Goal: Information Seeking & Learning: Learn about a topic

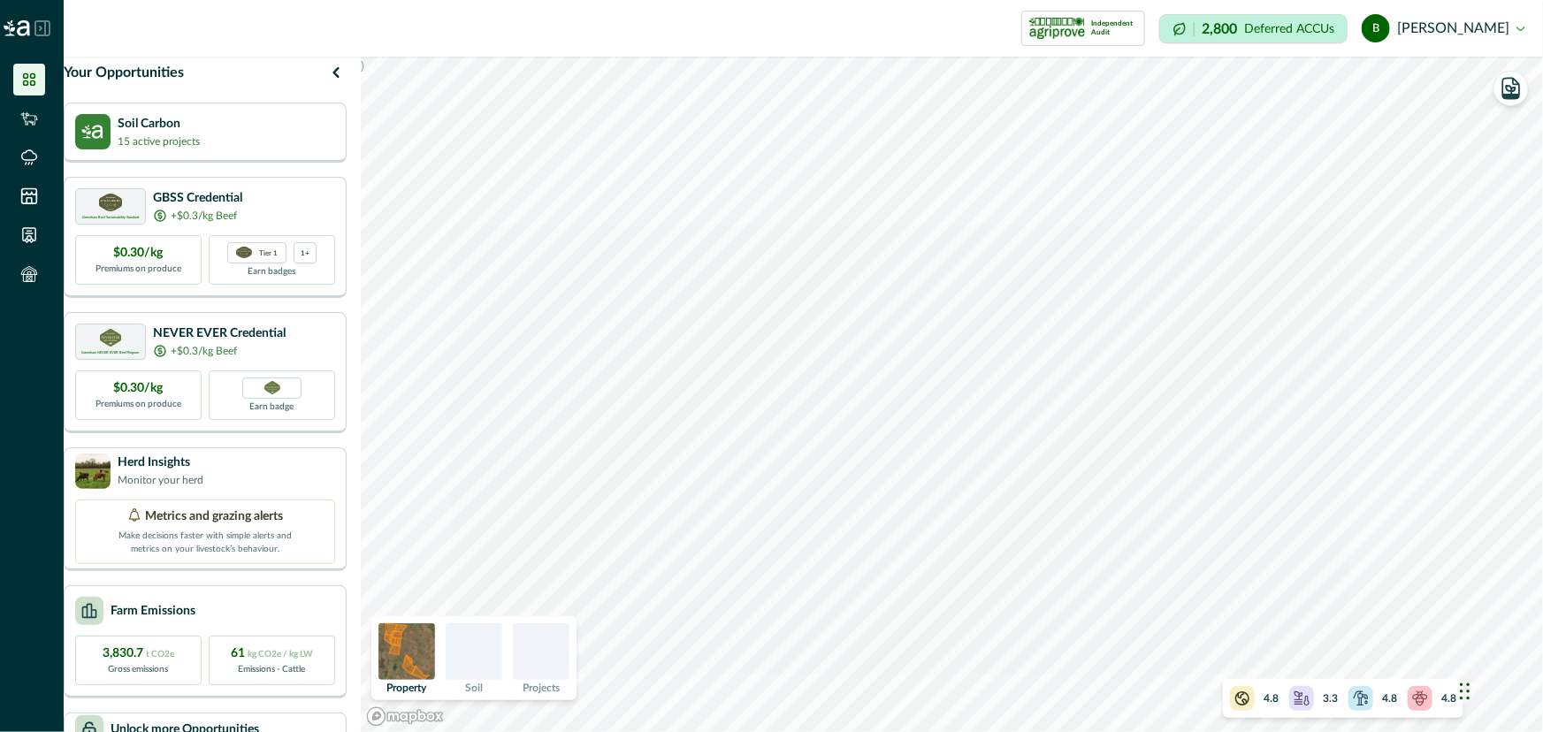
click at [1262, 703] on div "4.8" at bounding box center [1254, 698] width 49 height 25
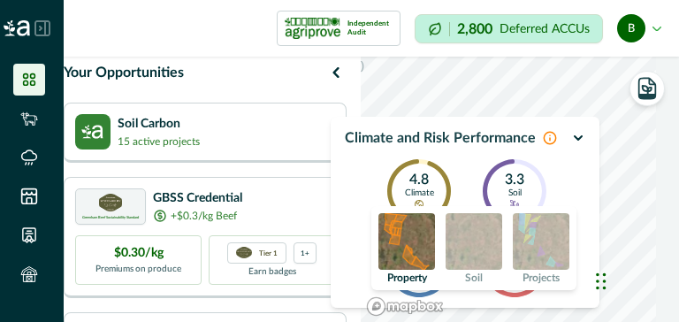
click at [577, 132] on icon "button" at bounding box center [578, 138] width 14 height 14
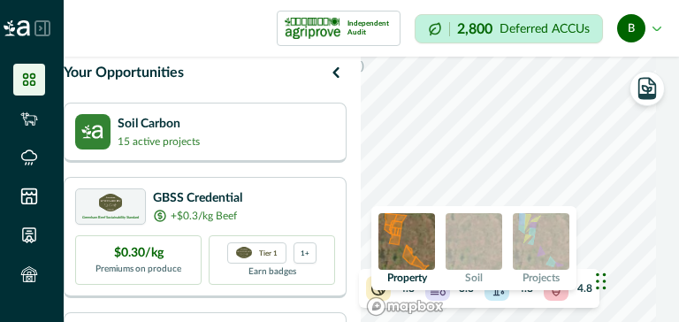
click at [573, 302] on div "4.8 3.3 4.8 4.8" at bounding box center [479, 288] width 241 height 39
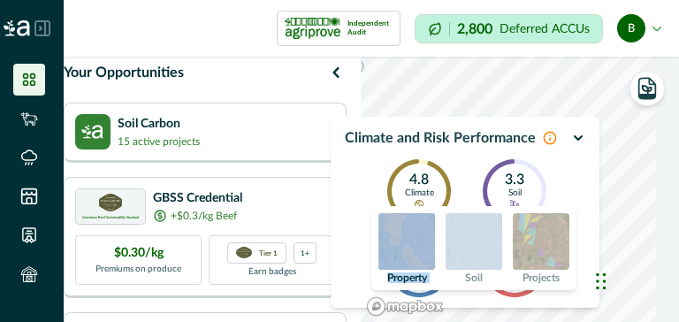
drag, startPoint x: 523, startPoint y: 251, endPoint x: 440, endPoint y: 253, distance: 82.3
click at [440, 253] on div "Property Soil Projects" at bounding box center [473, 248] width 205 height 84
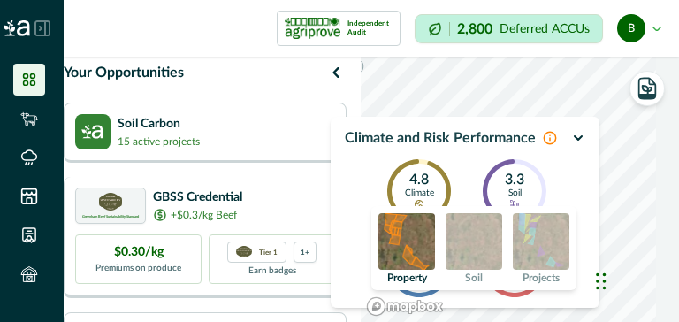
drag, startPoint x: 309, startPoint y: 311, endPoint x: 339, endPoint y: 310, distance: 29.2
click at [339, 298] on div "Greenham Beef Sustainability Standard GBSS Credential +$0.3/kg Beef $0.30/kg Pr…" at bounding box center [205, 237] width 283 height 121
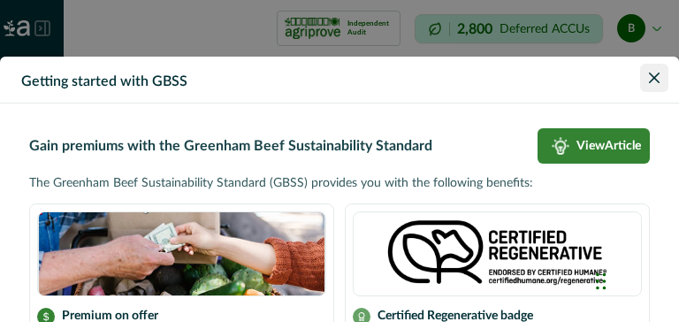
click at [649, 80] on icon "Close" at bounding box center [654, 78] width 11 height 11
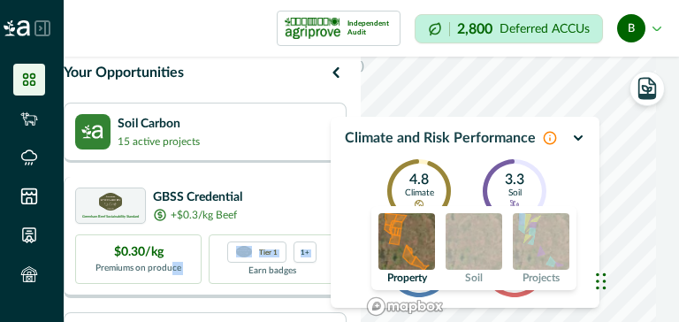
drag, startPoint x: 187, startPoint y: 309, endPoint x: 241, endPoint y: 306, distance: 54.1
click at [241, 298] on div "Greenham Beef Sustainability Standard GBSS Credential +$0.3/kg Beef $0.30/kg Pr…" at bounding box center [205, 237] width 283 height 121
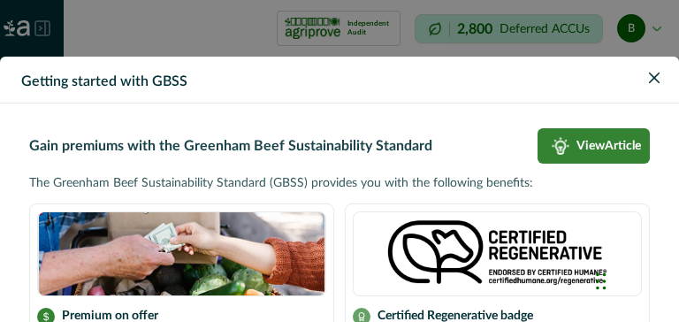
click at [503, 42] on div "Getting started with GBSS Gain premiums with the Greenham Beef Sustainability S…" at bounding box center [339, 161] width 679 height 322
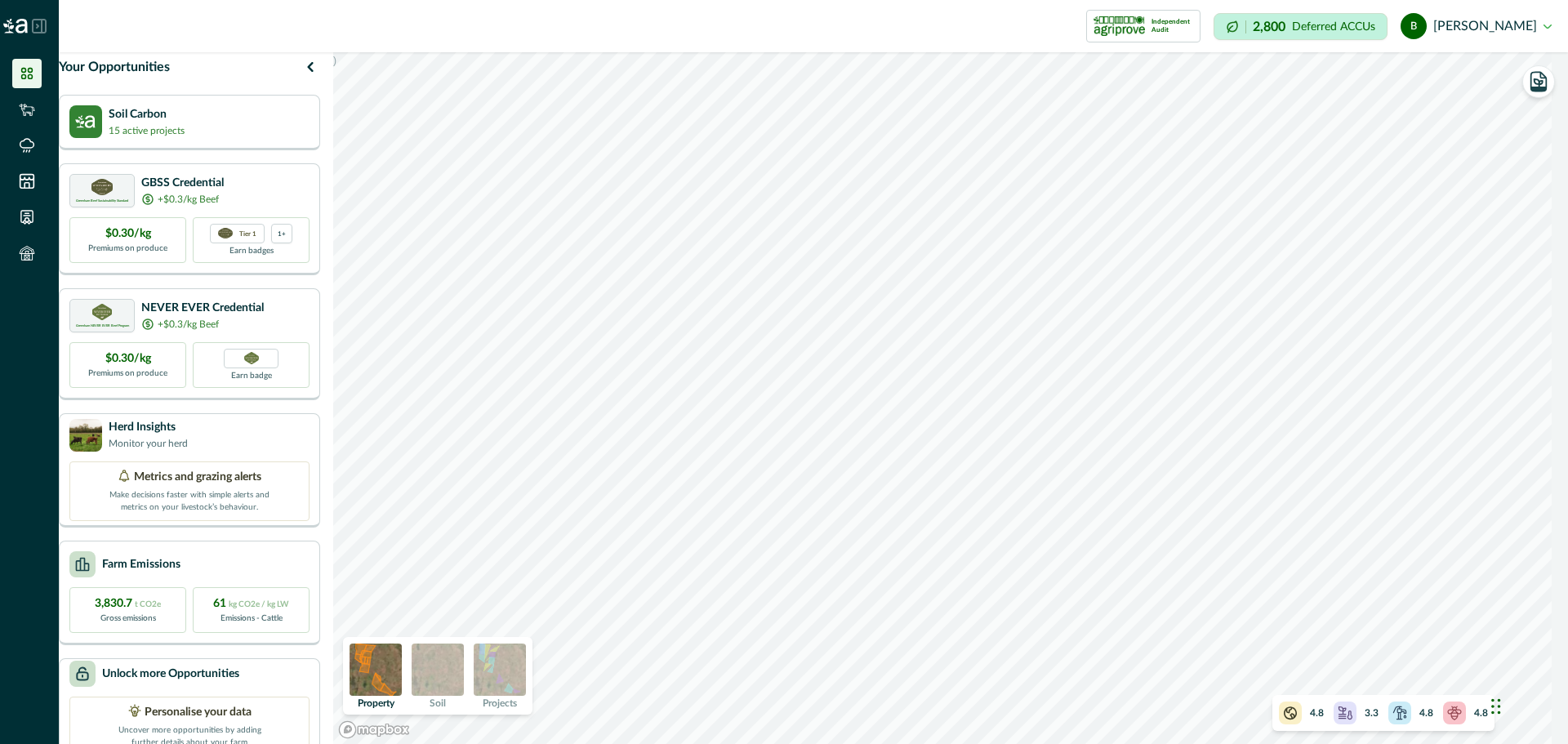
click at [1421, 675] on p "4.8" at bounding box center [1426, 713] width 14 height 15
